Goal: Browse casually

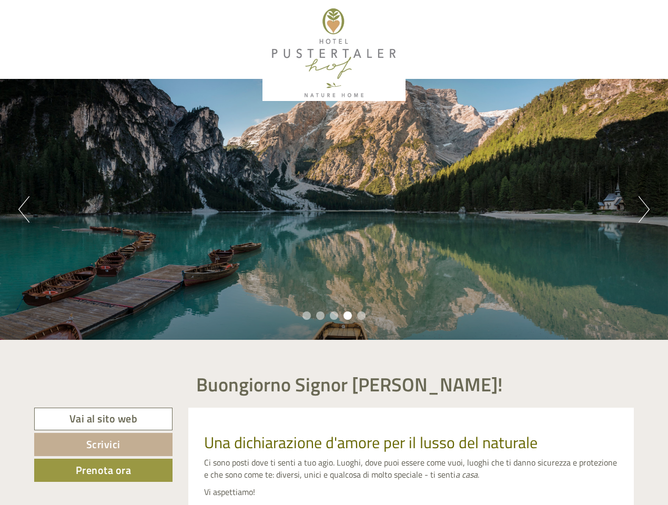
click at [334, 253] on div "Previous Next 1 2 3 4 5" at bounding box center [334, 209] width 668 height 261
click at [24, 209] on button "Previous" at bounding box center [23, 209] width 11 height 26
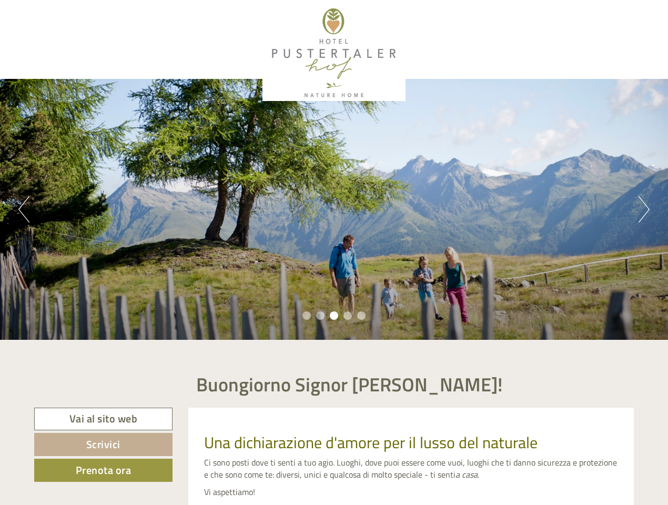
click at [334, 209] on div "Previous Next 1 2 3 4 5" at bounding box center [334, 209] width 668 height 261
click at [644, 209] on button "Next" at bounding box center [644, 209] width 11 height 26
click at [307, 316] on li "1" at bounding box center [306, 315] width 8 height 8
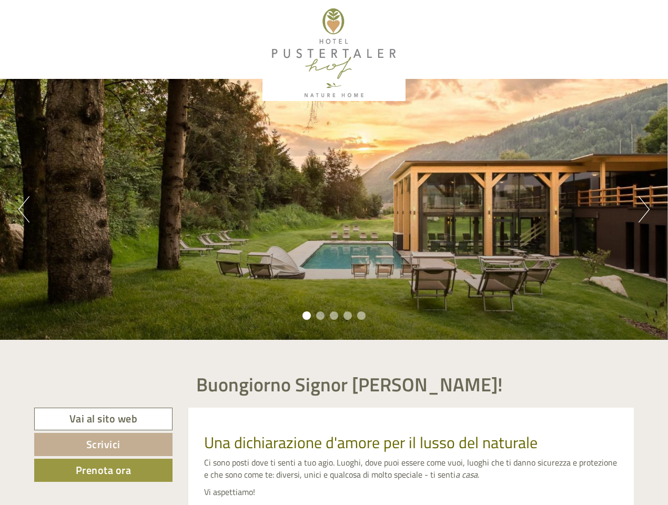
click at [320, 316] on li "2" at bounding box center [320, 315] width 8 height 8
click at [334, 316] on li "3" at bounding box center [334, 315] width 8 height 8
click at [348, 316] on li "4" at bounding box center [348, 315] width 8 height 8
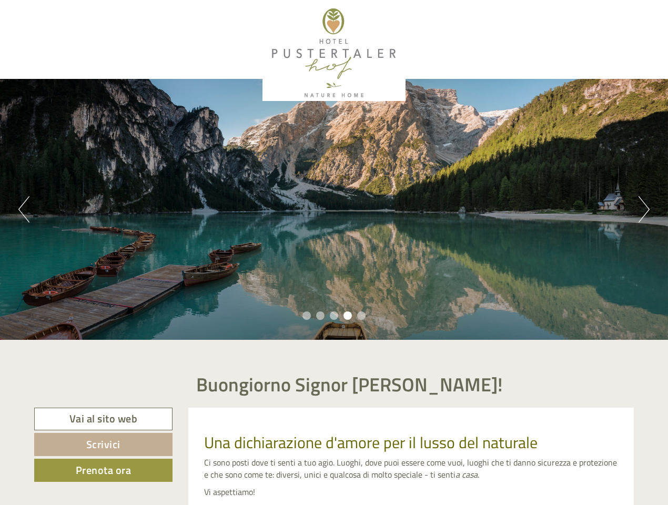
click at [361, 316] on li "5" at bounding box center [361, 315] width 8 height 8
